Goal: Check status: Check status

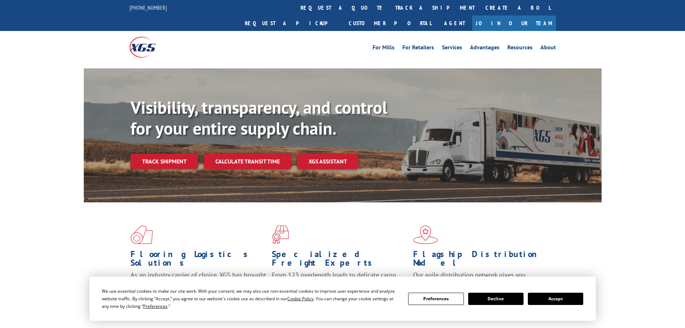
click at [553, 301] on button "Accept" at bounding box center [555, 298] width 55 height 12
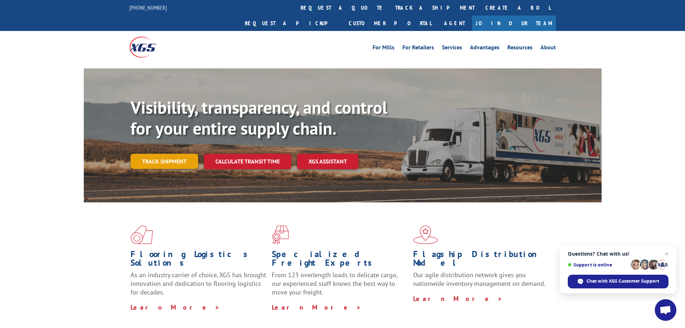
click at [173, 154] on link "Track shipment" at bounding box center [165, 161] width 68 height 15
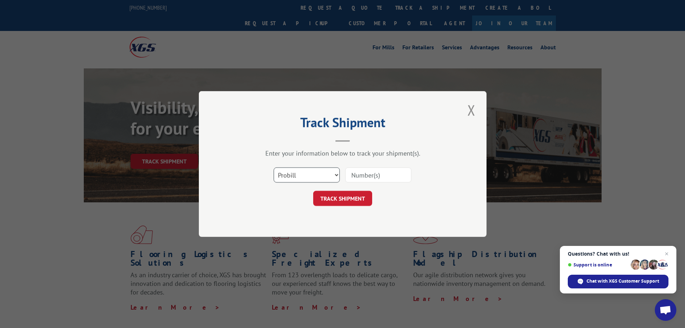
click at [299, 174] on select "Select category... Probill BOL PO" at bounding box center [307, 174] width 66 height 15
select select "po"
click at [274, 167] on select "Select category... Probill BOL PO" at bounding box center [307, 174] width 66 height 15
click at [363, 176] on input at bounding box center [378, 174] width 66 height 15
paste input "16537261"
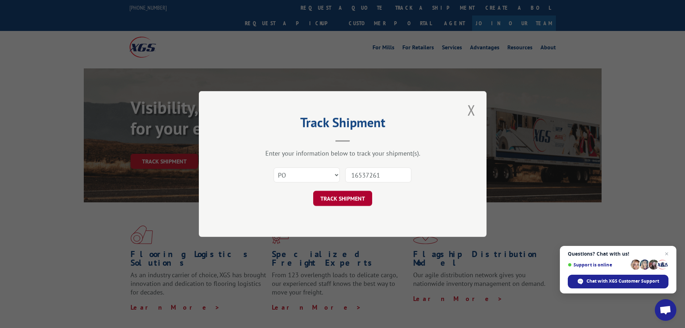
type input "16537261"
click at [347, 199] on button "TRACK SHIPMENT" at bounding box center [342, 198] width 59 height 15
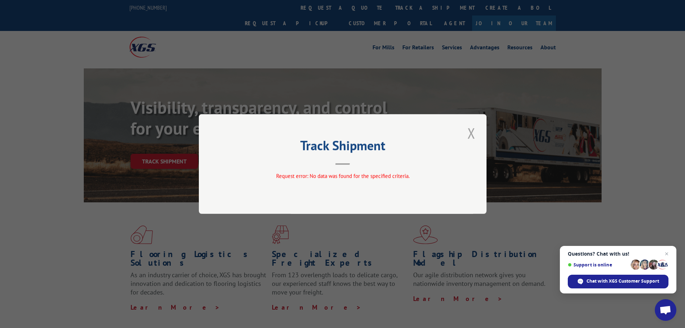
click at [473, 129] on button "Close modal" at bounding box center [471, 133] width 12 height 20
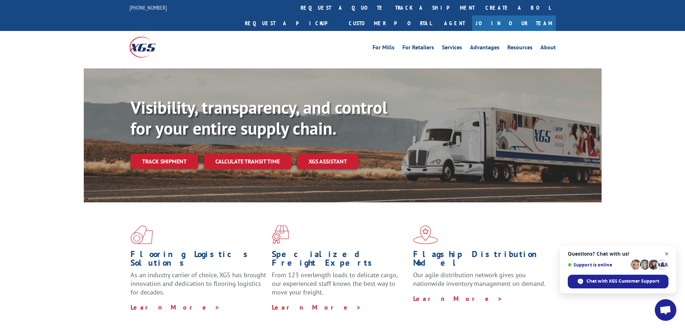
click at [668, 253] on span "Open chat" at bounding box center [666, 253] width 9 height 9
